Goal: Task Accomplishment & Management: Manage account settings

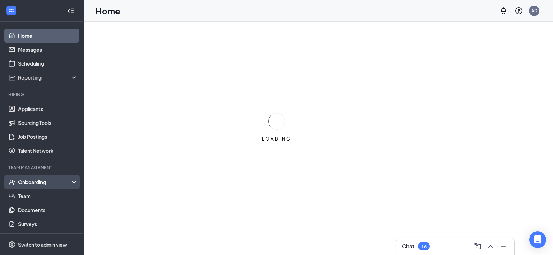
click at [32, 182] on div "Onboarding" at bounding box center [45, 182] width 54 height 7
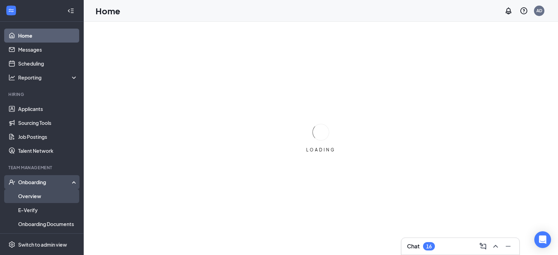
click at [36, 198] on link "Overview" at bounding box center [48, 196] width 60 height 14
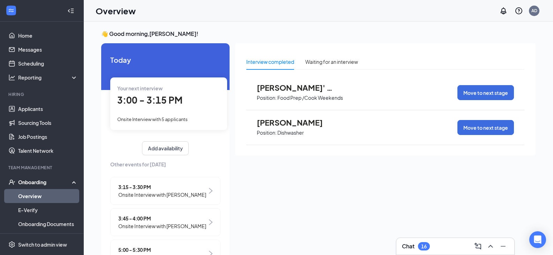
click at [38, 196] on link "Overview" at bounding box center [48, 196] width 60 height 14
click at [23, 194] on link "Overview" at bounding box center [48, 196] width 60 height 14
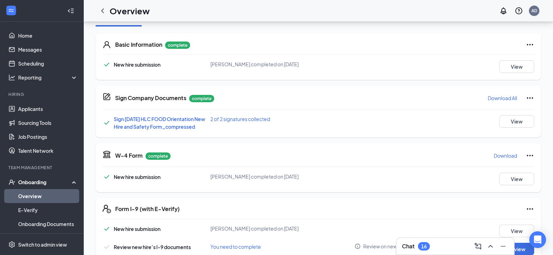
scroll to position [105, 0]
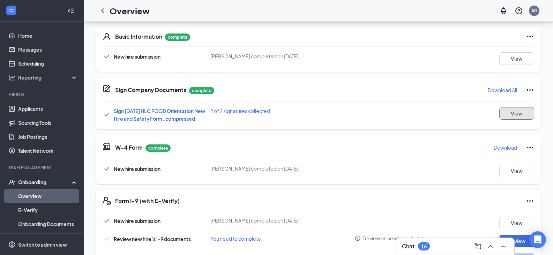
click at [516, 110] on button "View" at bounding box center [516, 113] width 35 height 13
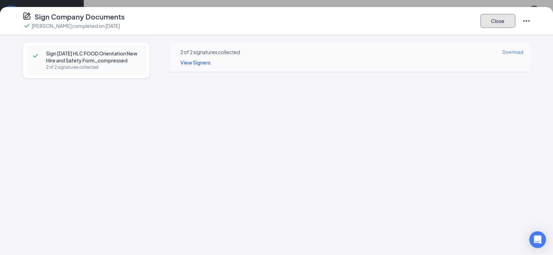
click at [499, 25] on button "Close" at bounding box center [498, 21] width 35 height 14
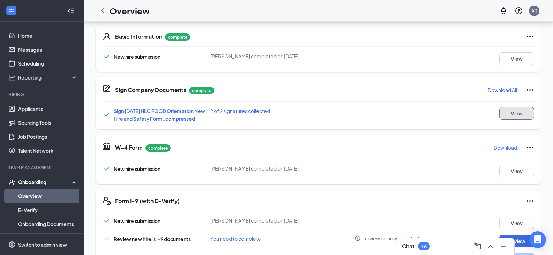
click at [523, 116] on button "View" at bounding box center [516, 113] width 35 height 13
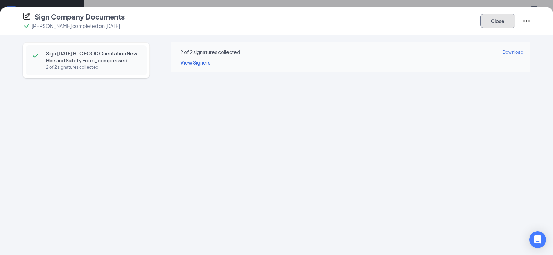
click at [510, 21] on button "Close" at bounding box center [498, 21] width 35 height 14
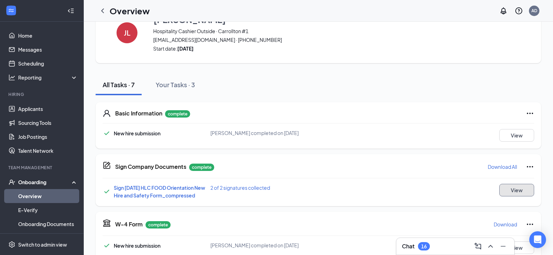
scroll to position [0, 0]
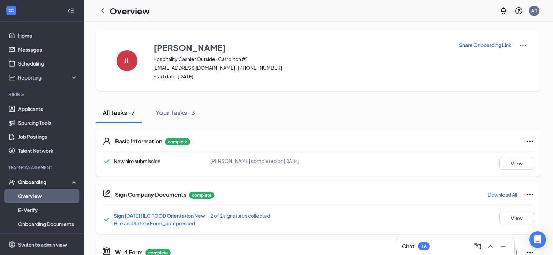
click at [133, 12] on h1 "Overview" at bounding box center [130, 11] width 40 height 12
click at [119, 11] on h1 "Overview" at bounding box center [130, 11] width 40 height 12
click at [42, 199] on link "Overview" at bounding box center [48, 196] width 60 height 14
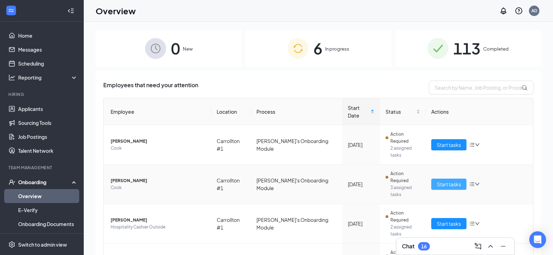
click at [441, 180] on span "Start tasks" at bounding box center [449, 184] width 24 height 8
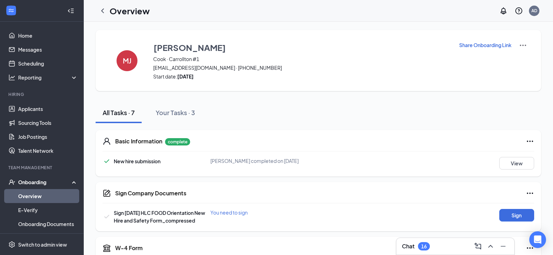
click at [102, 11] on icon "ChevronLeft" at bounding box center [102, 10] width 3 height 5
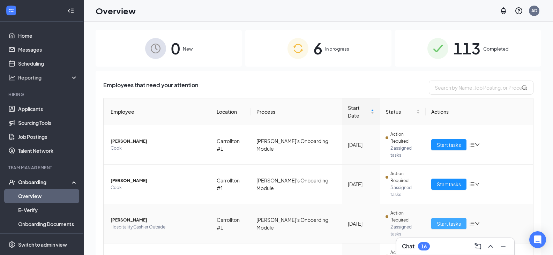
click at [448, 220] on span "Start tasks" at bounding box center [449, 224] width 24 height 8
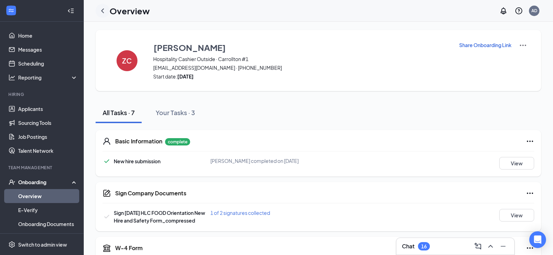
click at [103, 10] on icon "ChevronLeft" at bounding box center [102, 11] width 8 height 8
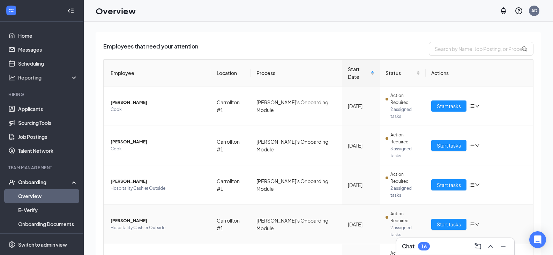
scroll to position [39, 0]
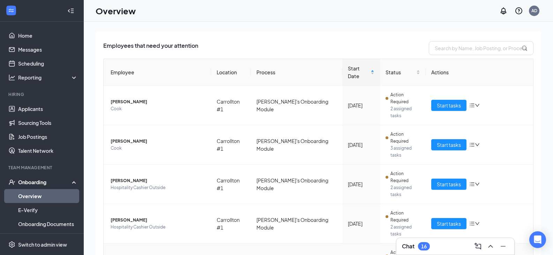
click at [494, 239] on div "Remove from onboarding" at bounding box center [507, 238] width 75 height 7
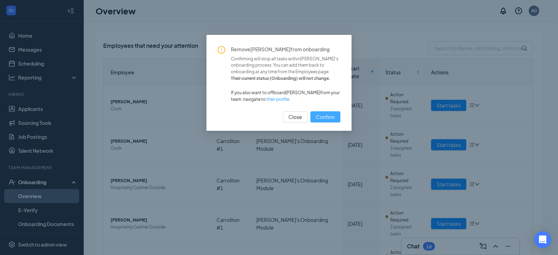
click at [331, 118] on span "Confirm" at bounding box center [325, 117] width 19 height 8
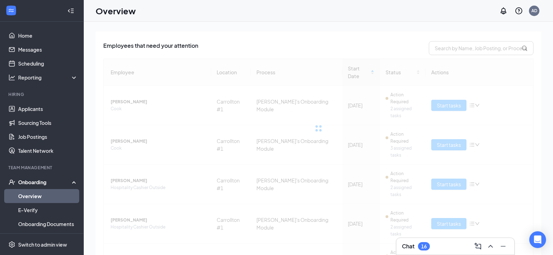
scroll to position [14, 0]
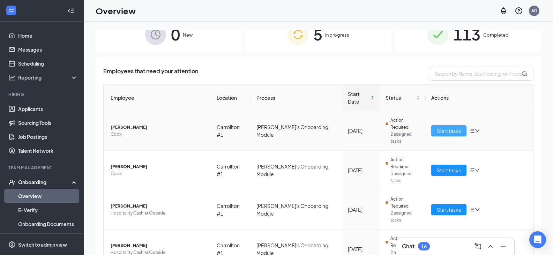
click at [449, 127] on span "Start tasks" at bounding box center [449, 131] width 24 height 8
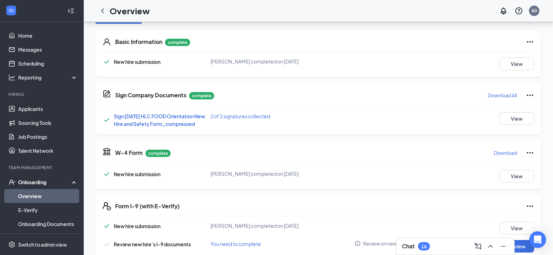
scroll to position [105, 0]
